Goal: Check status

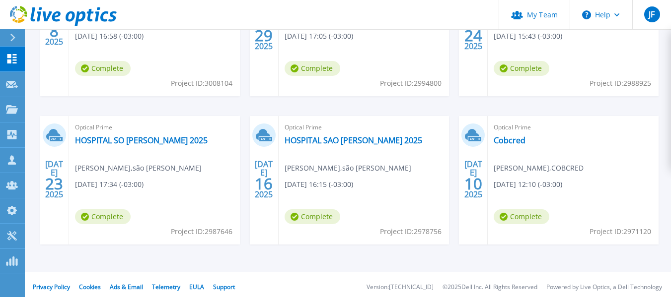
scroll to position [248, 0]
click at [517, 142] on link "Cobcred" at bounding box center [509, 140] width 32 height 10
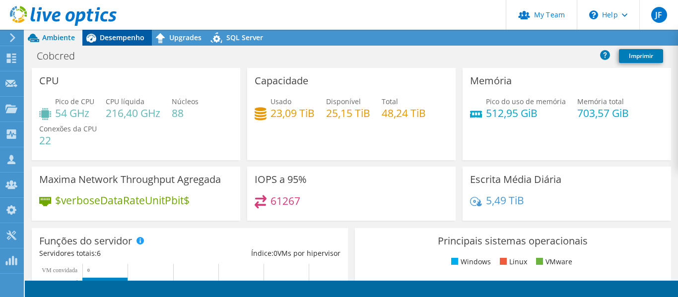
click at [123, 39] on span "Desempenho" at bounding box center [122, 37] width 45 height 9
